Goal: Book appointment/travel/reservation

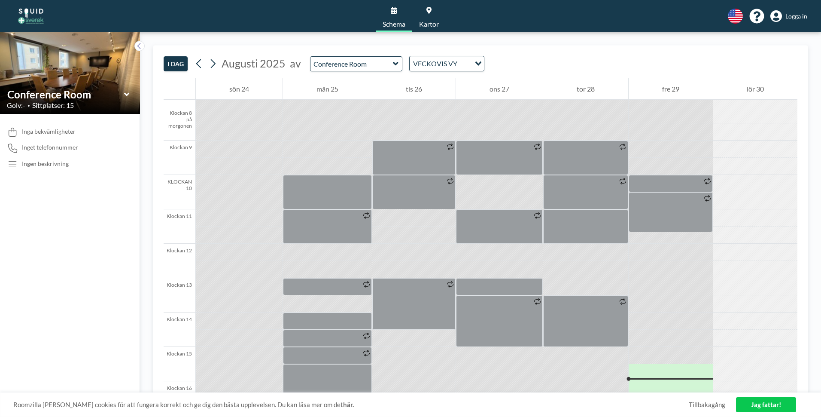
scroll to position [258, 0]
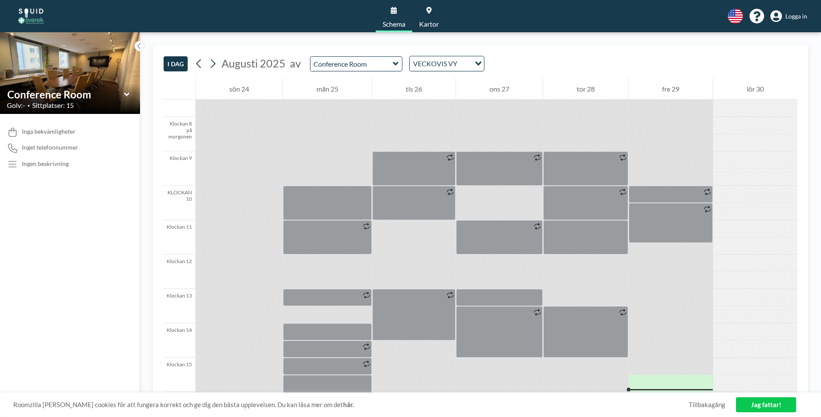
click at [545, 292] on div at bounding box center [585, 297] width 85 height 17
click at [547, 292] on div at bounding box center [585, 297] width 85 height 17
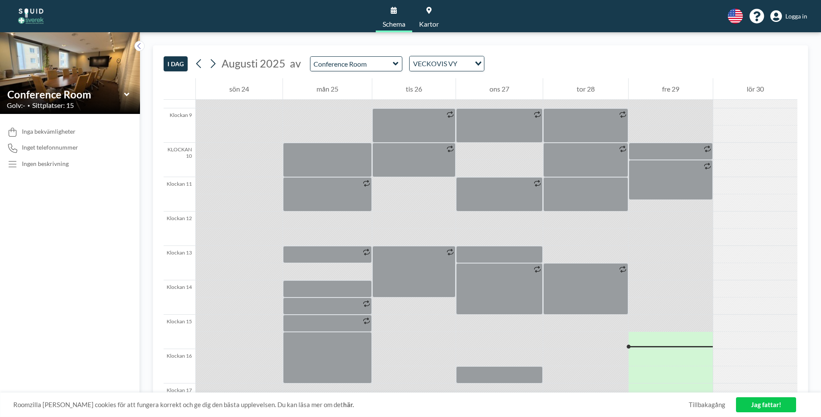
click at [547, 251] on div at bounding box center [585, 254] width 85 height 17
click at [756, 403] on link "Jag fattar!" at bounding box center [766, 404] width 60 height 15
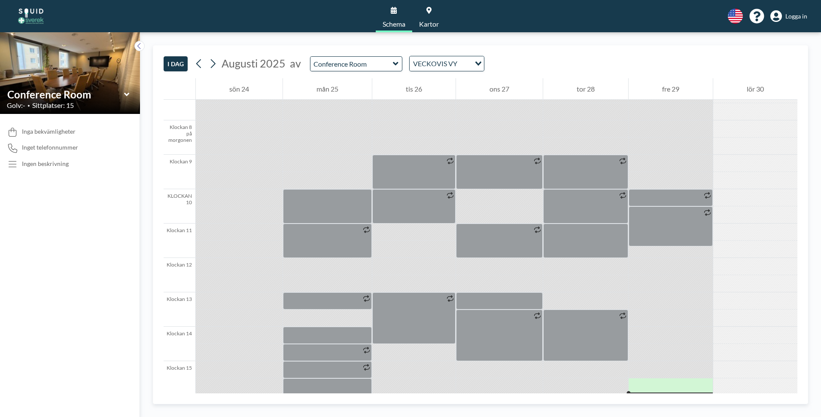
scroll to position [258, 0]
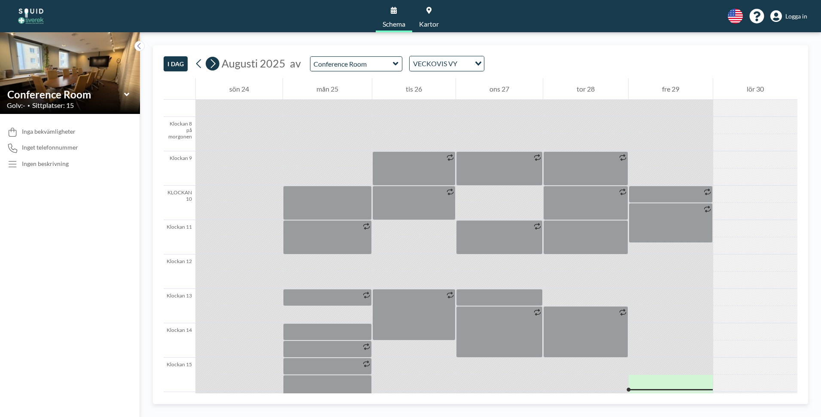
click at [215, 64] on icon at bounding box center [213, 63] width 5 height 9
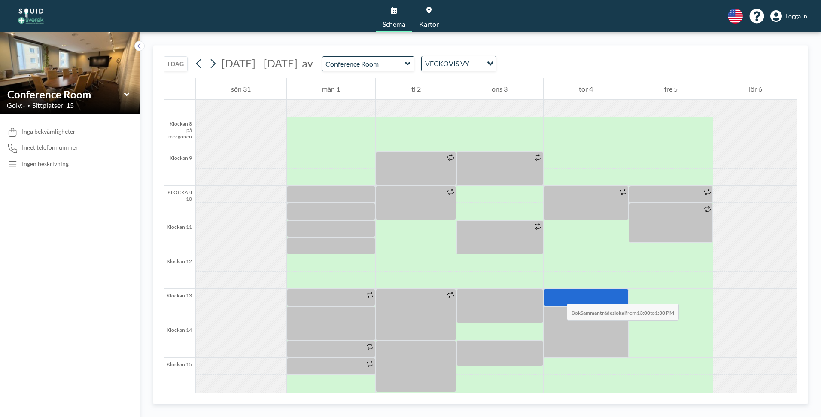
click at [558, 295] on div at bounding box center [586, 297] width 85 height 17
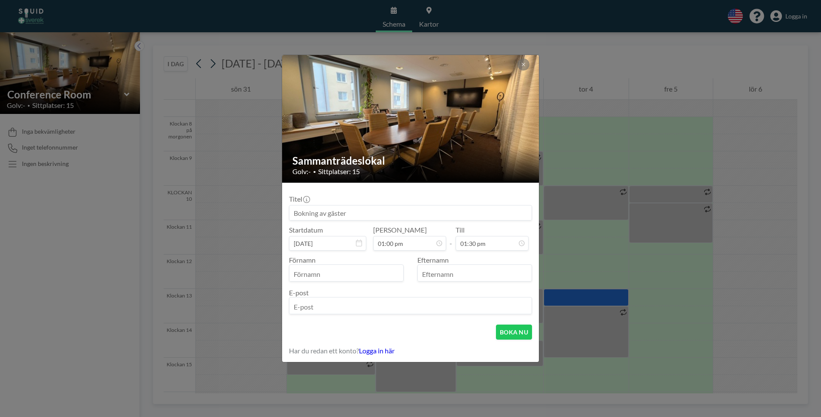
click at [320, 273] on input "text" at bounding box center [346, 273] width 114 height 15
type input "[PERSON_NAME]"
click at [445, 270] on input "text" at bounding box center [475, 273] width 114 height 15
type input "[PERSON_NAME]"
click at [351, 304] on input "email" at bounding box center [410, 306] width 242 height 15
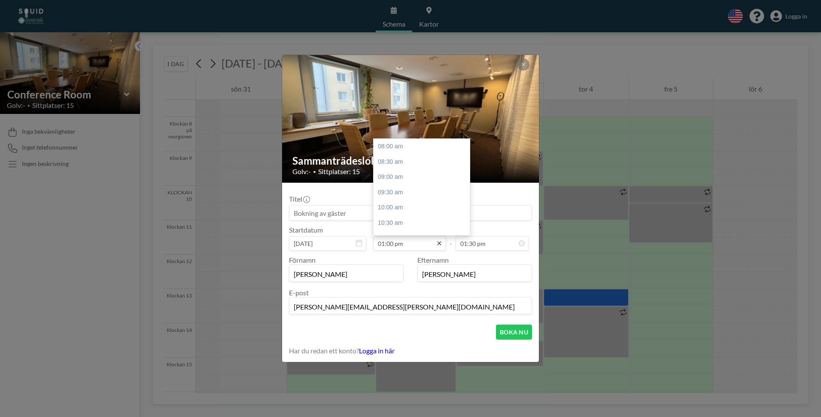
scroll to position [153, 0]
type input "[PERSON_NAME][EMAIL_ADDRESS][PERSON_NAME][DOMAIN_NAME]"
click at [385, 144] on div "13:00" at bounding box center [424, 146] width 101 height 15
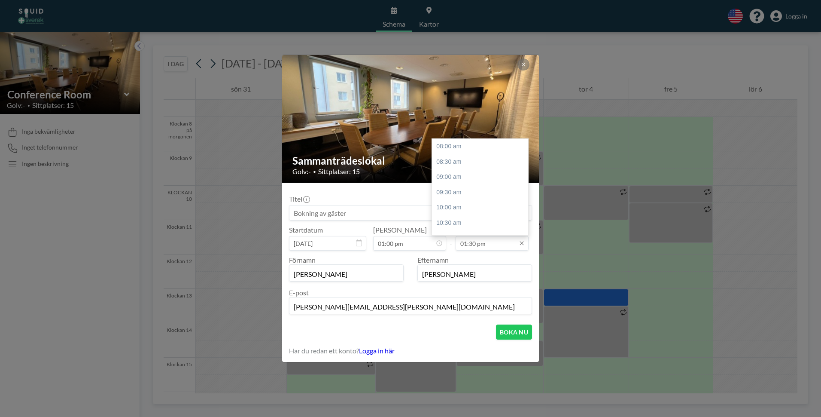
scroll to position [168, 0]
click at [460, 145] on div "13:30 e m" at bounding box center [482, 146] width 101 height 15
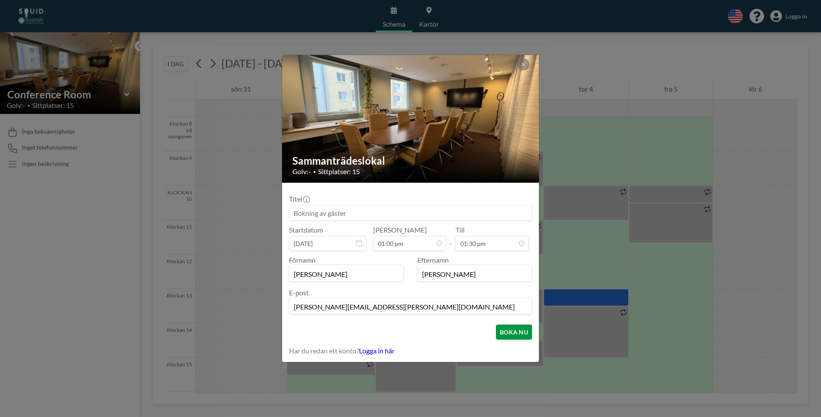
click at [509, 332] on font "BOKA NU" at bounding box center [514, 331] width 28 height 7
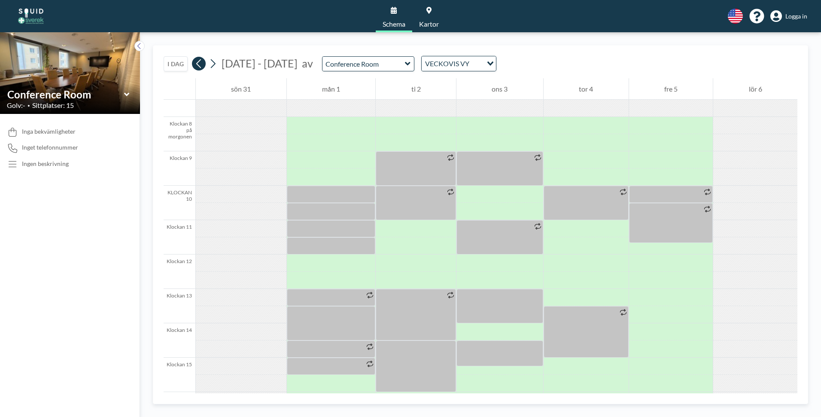
click at [196, 64] on icon at bounding box center [198, 63] width 5 height 9
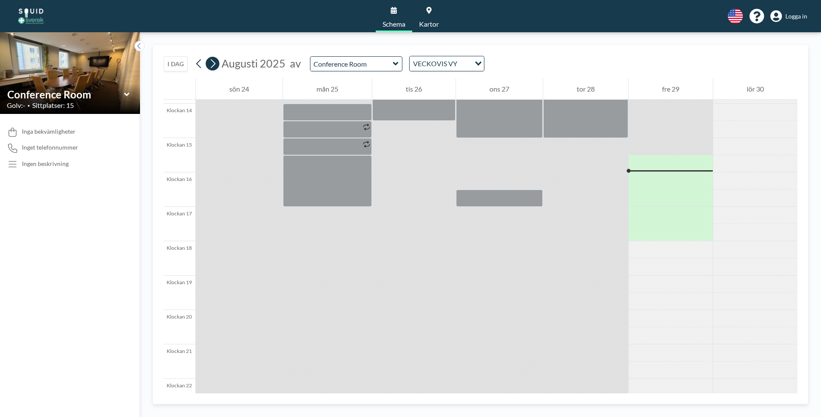
scroll to position [515, 0]
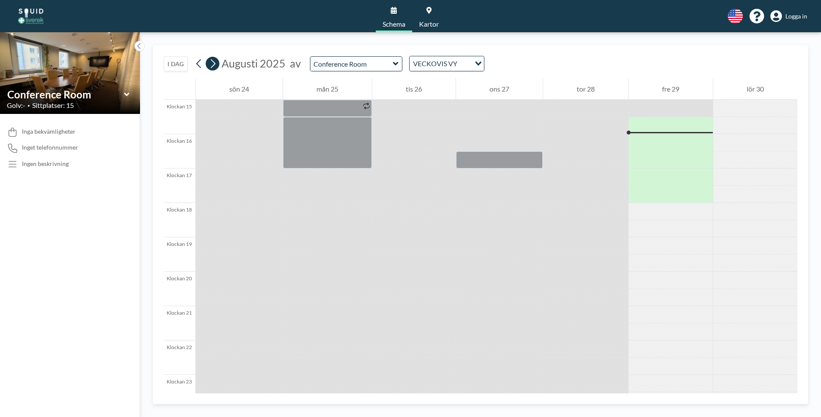
click at [211, 65] on icon at bounding box center [213, 63] width 8 height 13
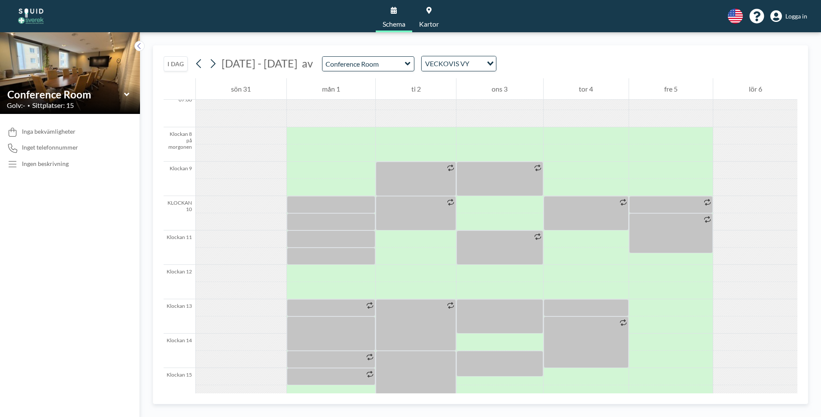
scroll to position [258, 0]
